Goal: Browse casually

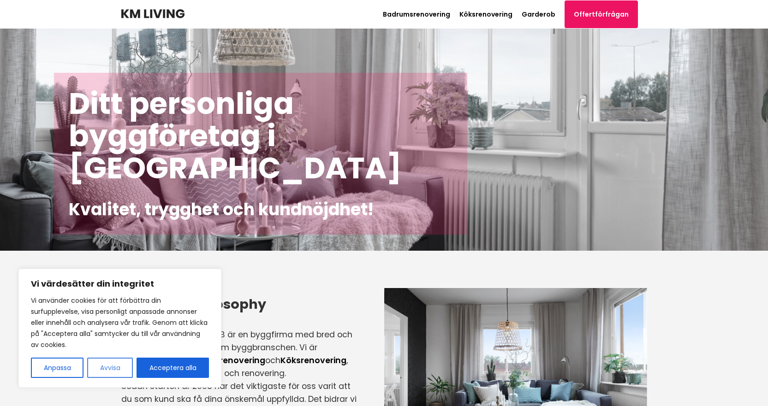
click at [110, 369] on button "Avvisa" at bounding box center [110, 368] width 46 height 20
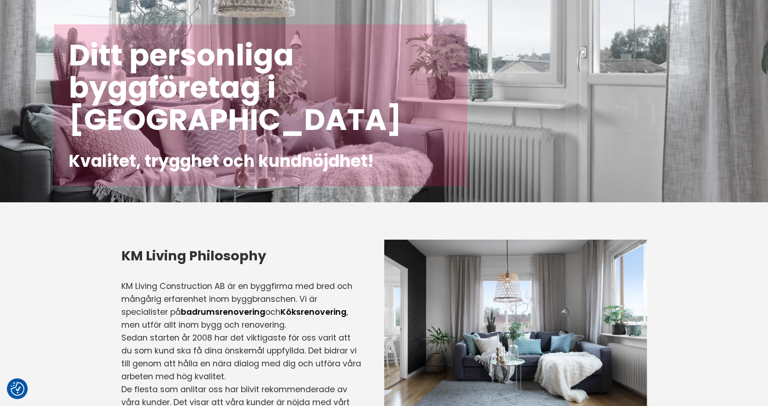
scroll to position [92, 0]
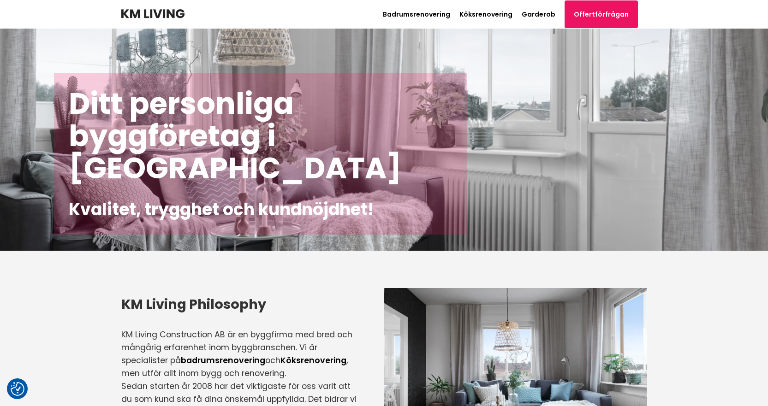
click at [99, 112] on h1 "Ditt personliga byggföretag i Stockholm" at bounding box center [261, 136] width 384 height 97
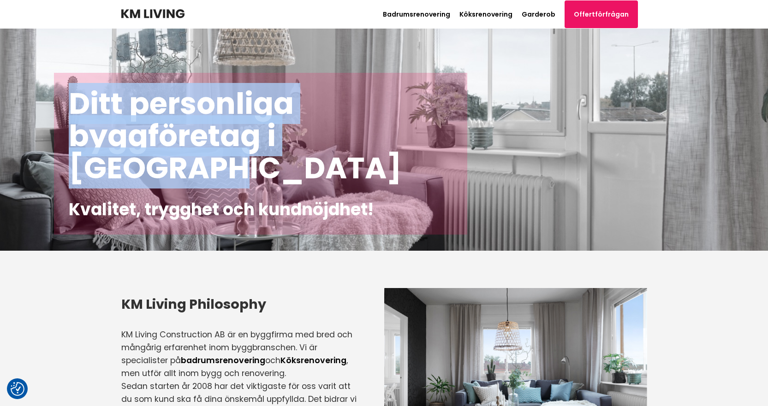
drag, startPoint x: 129, startPoint y: 114, endPoint x: 384, endPoint y: 125, distance: 255.3
click at [384, 125] on h1 "Ditt personliga byggföretag i Stockholm" at bounding box center [261, 136] width 384 height 97
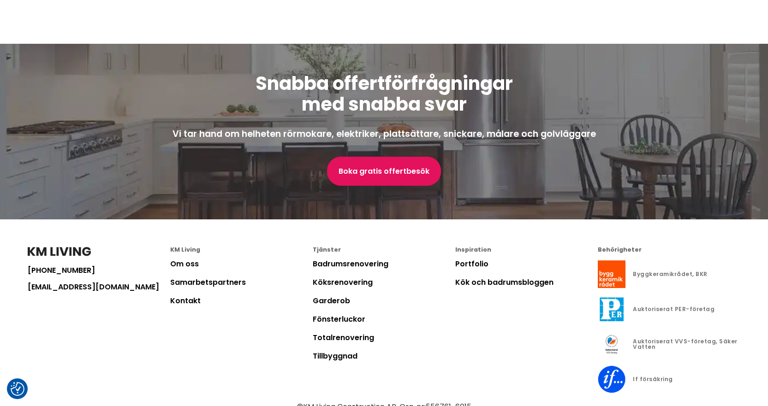
scroll to position [2494, 0]
